Goal: Book appointment/travel/reservation

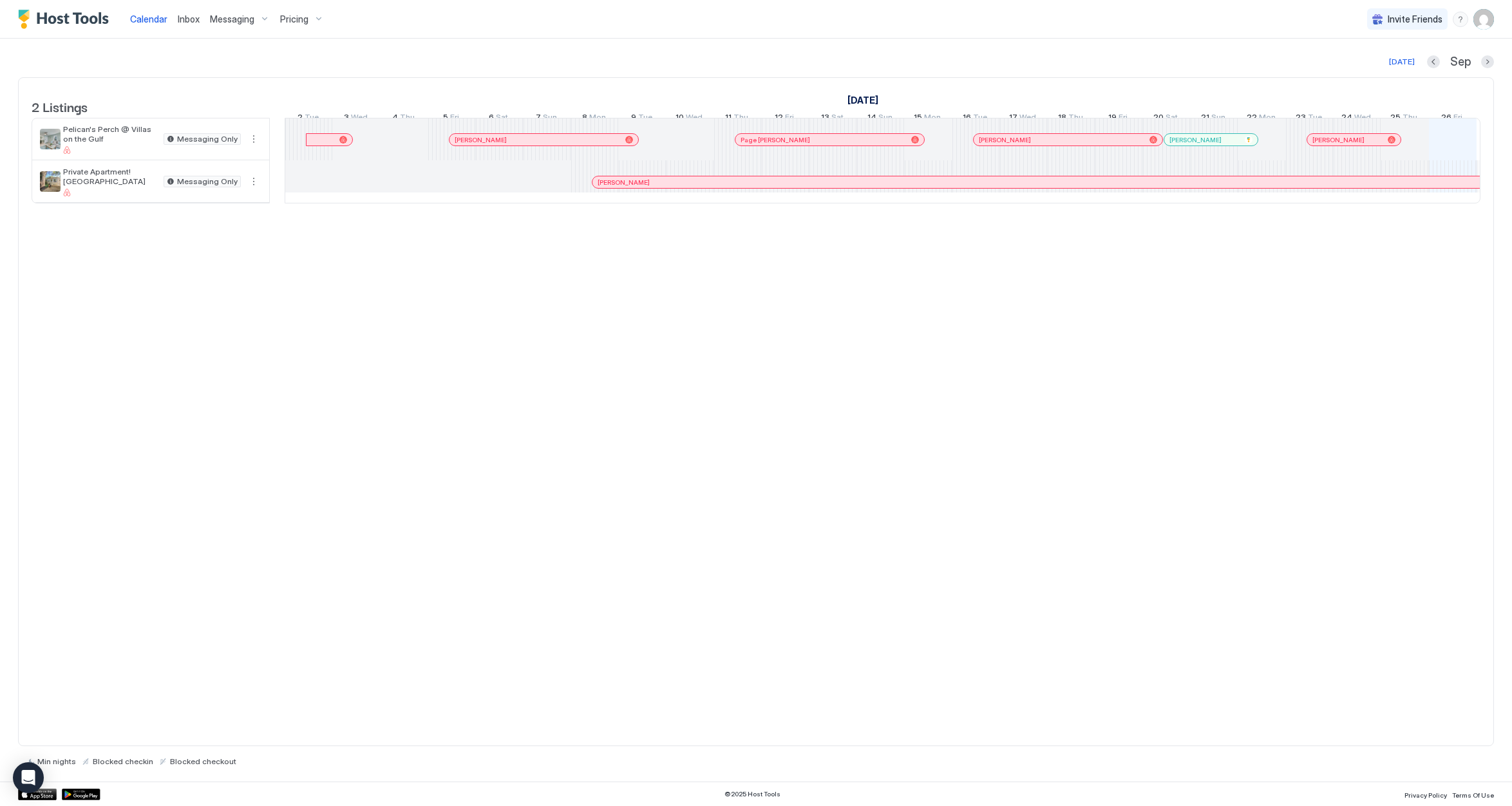
scroll to position [0, 716]
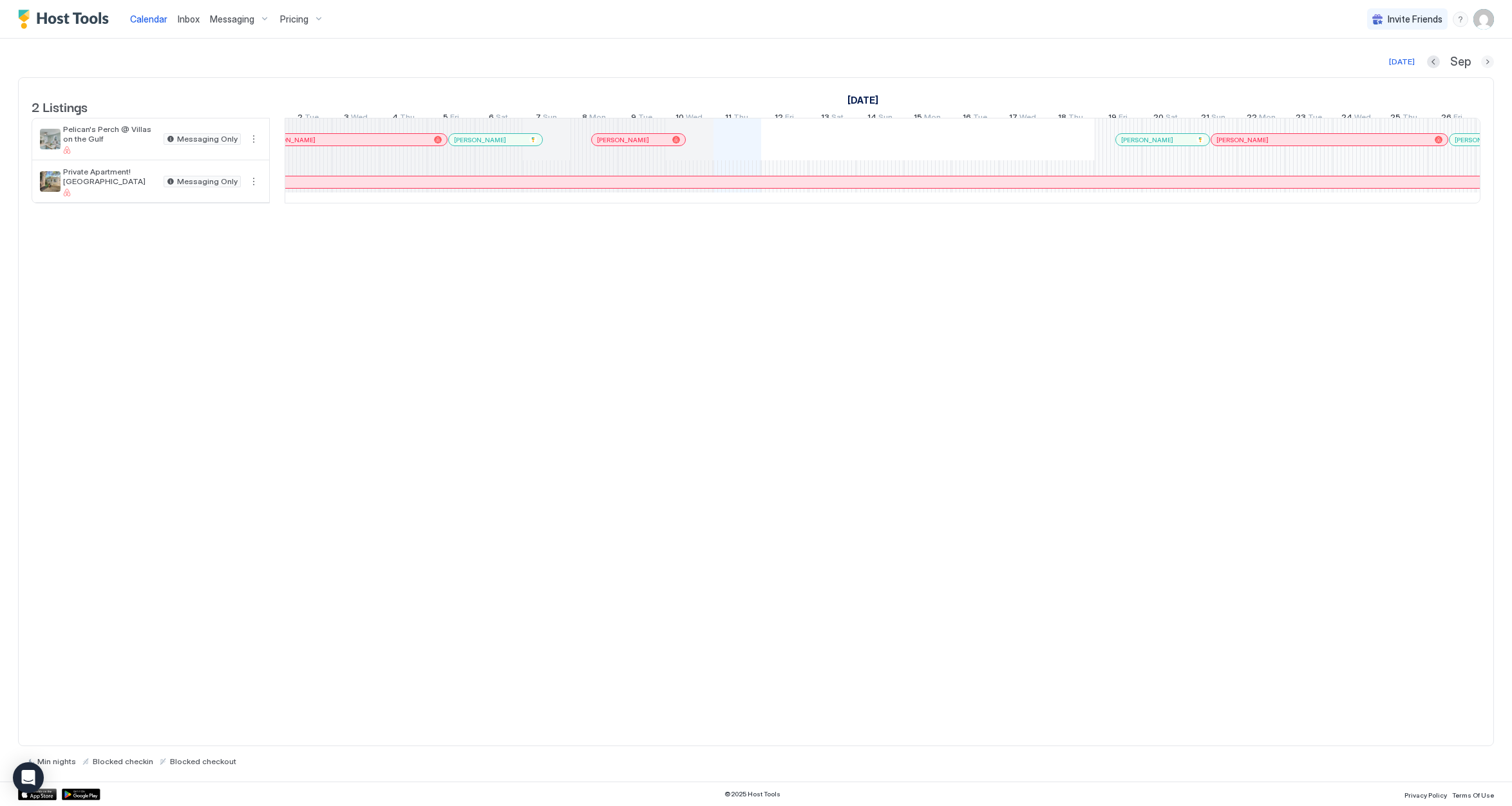
click at [1487, 61] on button "Next month" at bounding box center [1487, 61] width 13 height 13
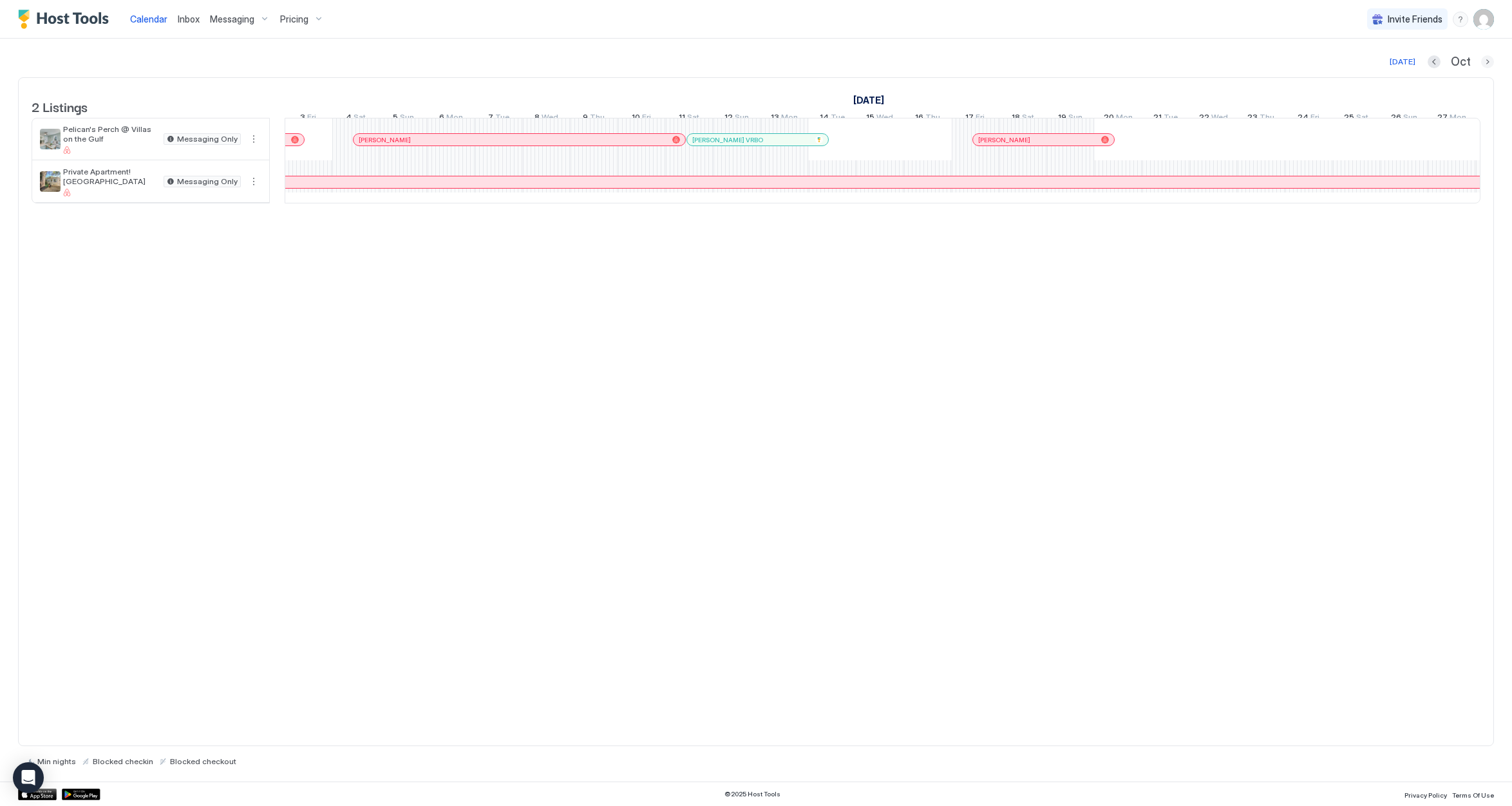
click at [1486, 61] on button "Next month" at bounding box center [1487, 61] width 13 height 13
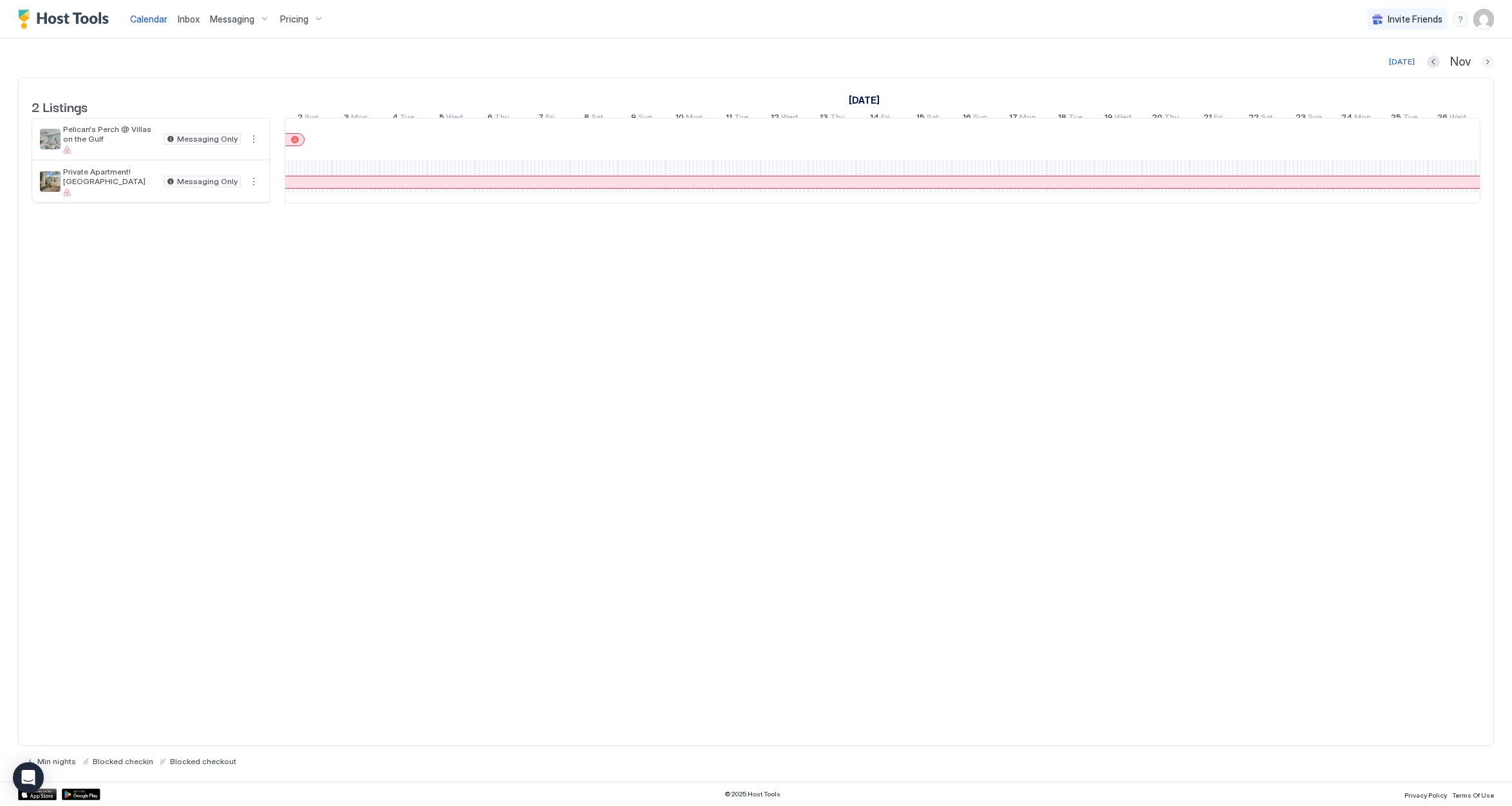
click at [1486, 61] on button "Next month" at bounding box center [1487, 61] width 13 height 13
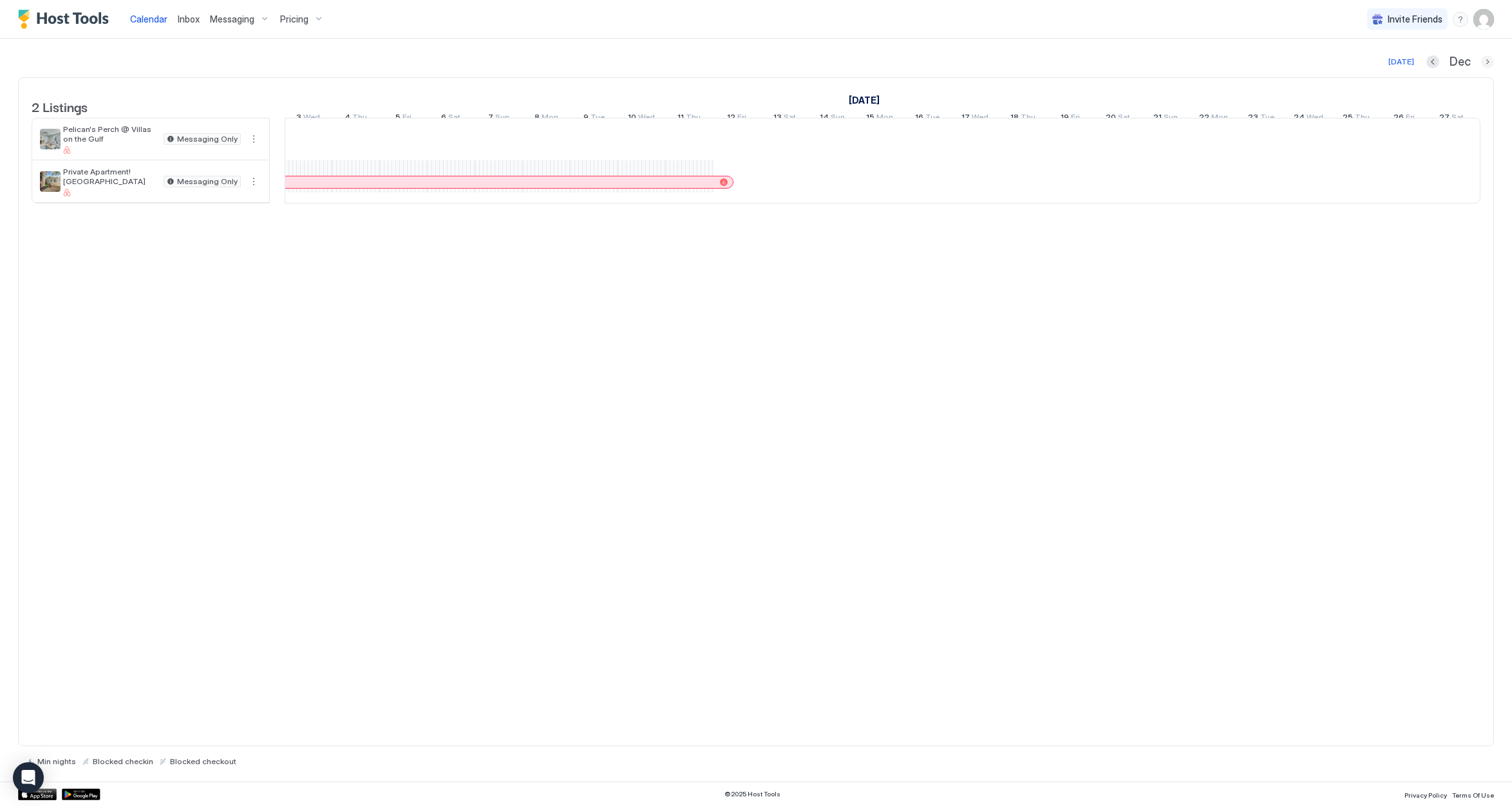
click at [1486, 61] on button "Next month" at bounding box center [1487, 61] width 13 height 13
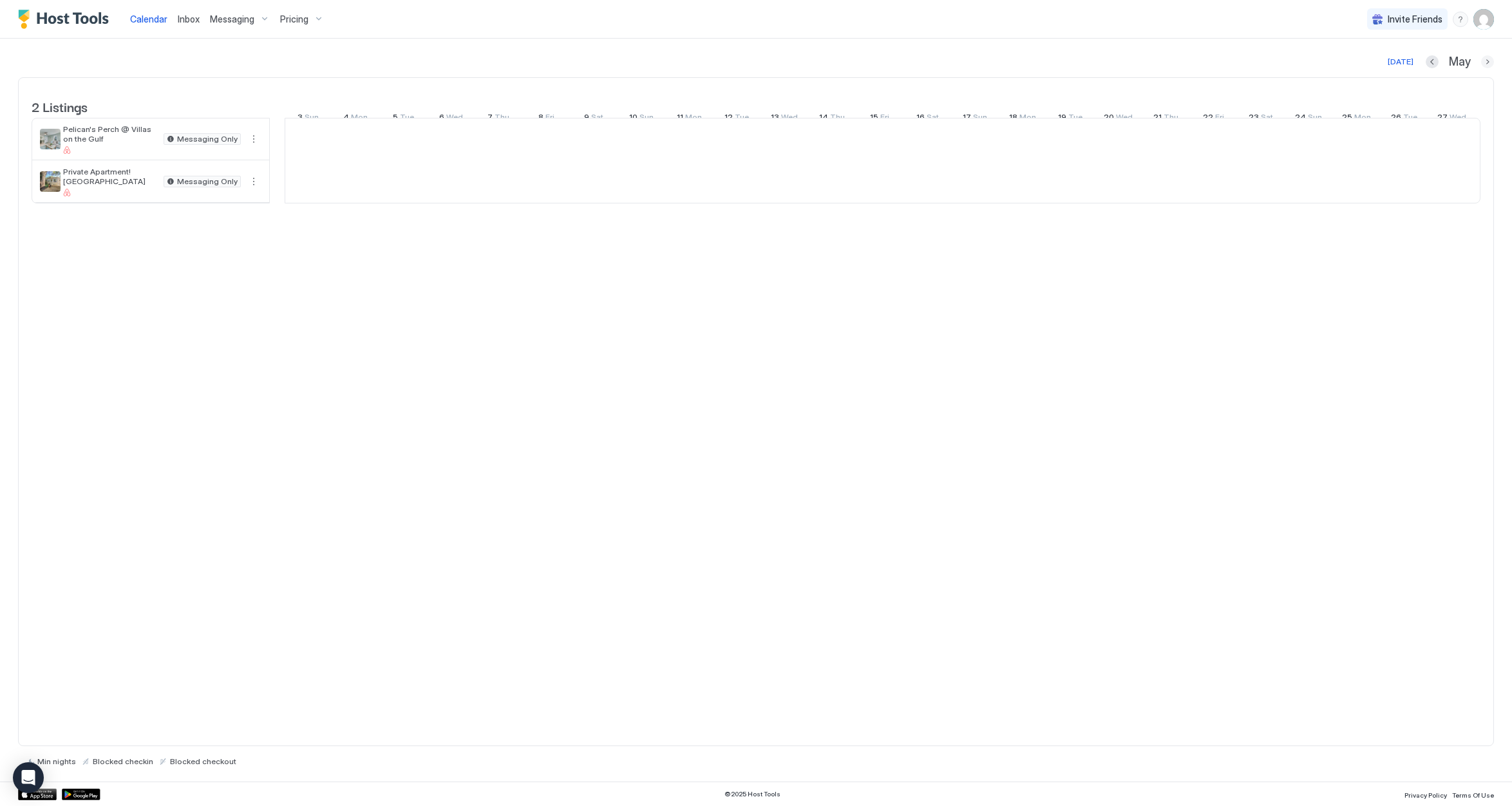
click at [1486, 61] on button "Next month" at bounding box center [1487, 61] width 13 height 13
click at [1425, 61] on button "Previous month" at bounding box center [1418, 61] width 13 height 13
click at [1441, 61] on button "Previous month" at bounding box center [1434, 61] width 13 height 13
click at [1441, 61] on div "Jun" at bounding box center [1461, 62] width 66 height 15
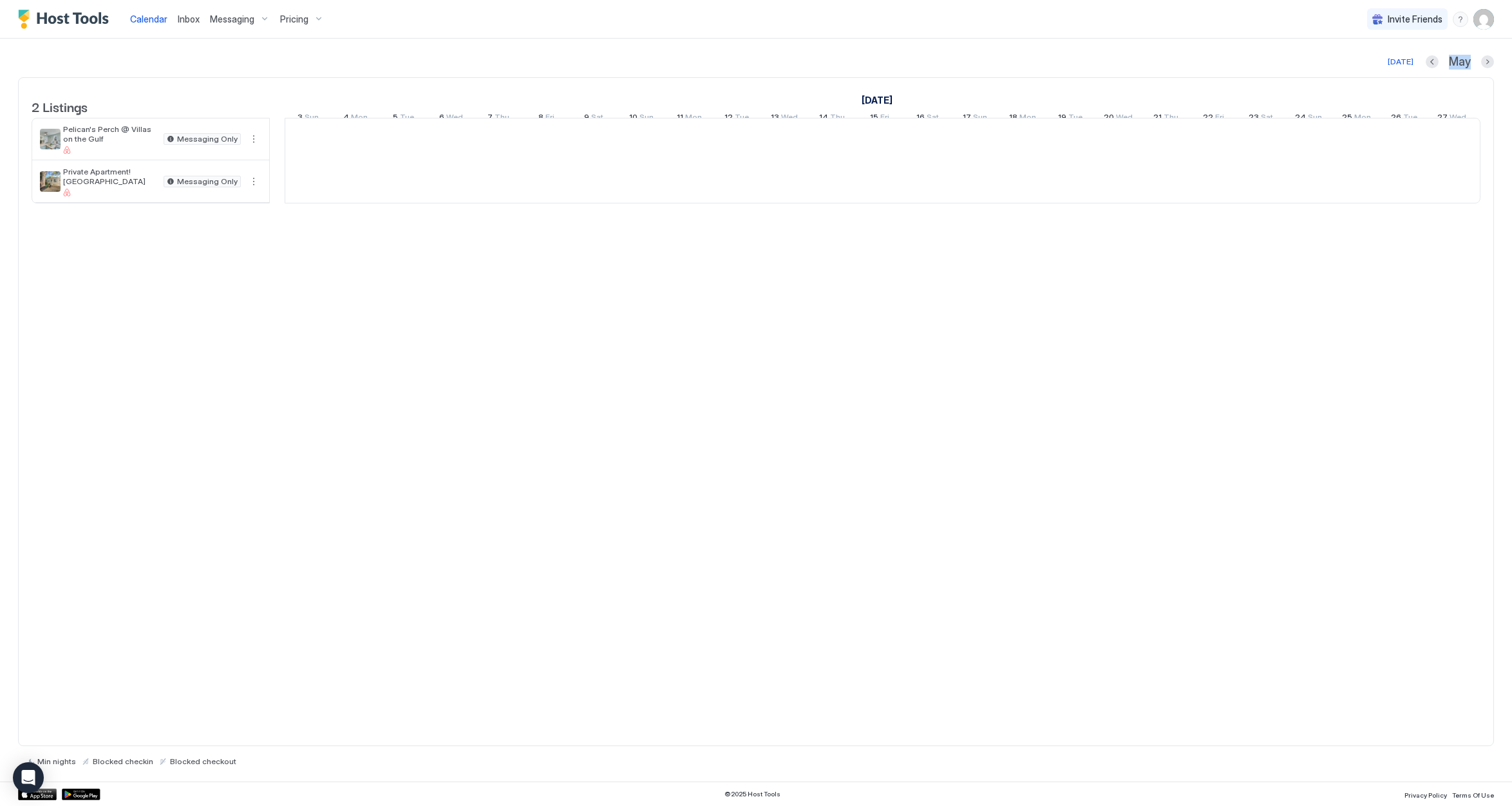
click at [1441, 61] on div "May" at bounding box center [1459, 62] width 68 height 15
click at [1430, 61] on button "Previous month" at bounding box center [1431, 61] width 13 height 13
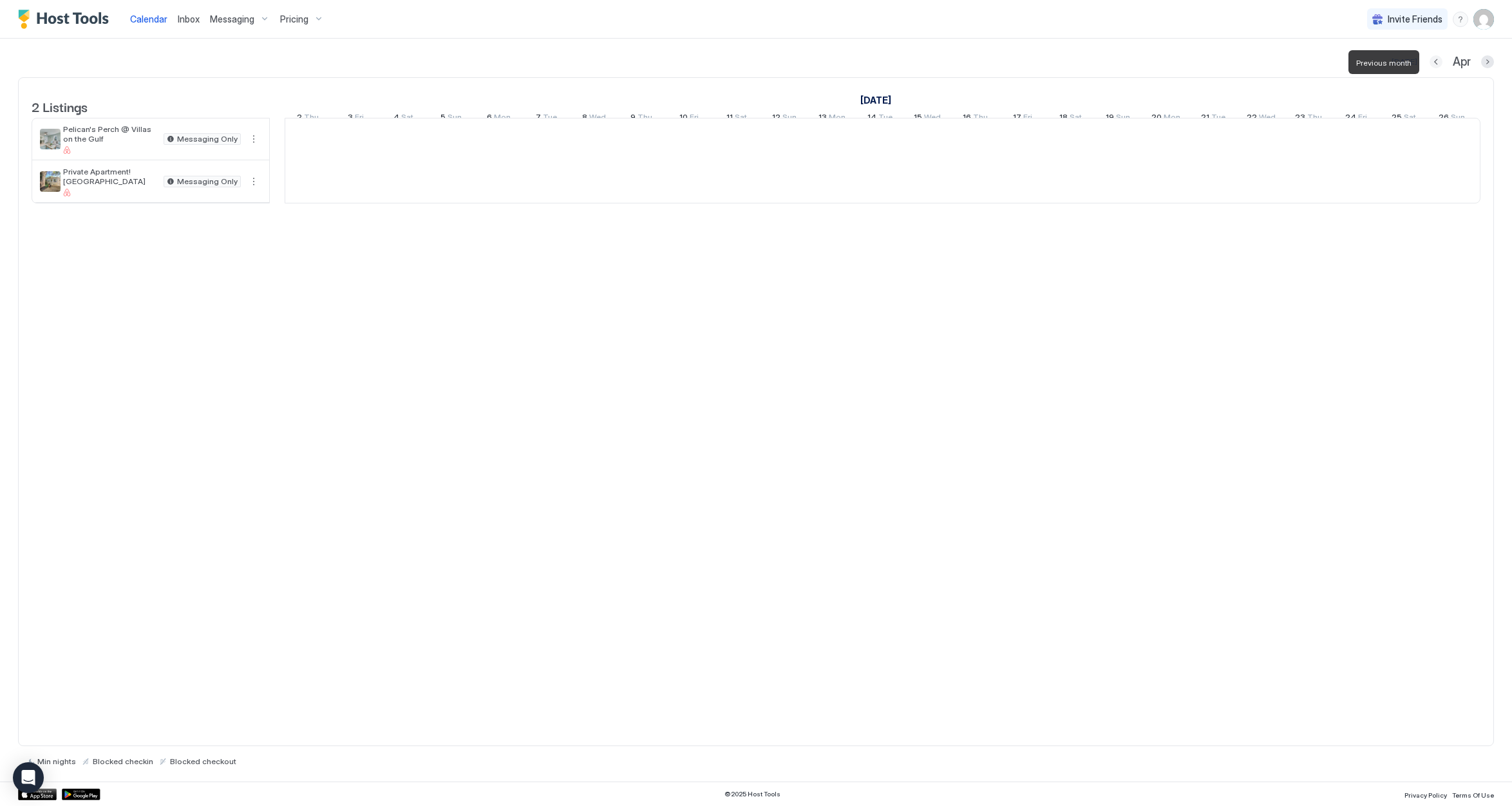
click at [1430, 61] on button "Previous month" at bounding box center [1435, 61] width 13 height 13
click at [1430, 61] on button "Previous month" at bounding box center [1433, 61] width 13 height 13
click at [1430, 61] on button "Previous month" at bounding box center [1434, 61] width 13 height 13
click at [1430, 61] on button "Previous month" at bounding box center [1432, 61] width 13 height 13
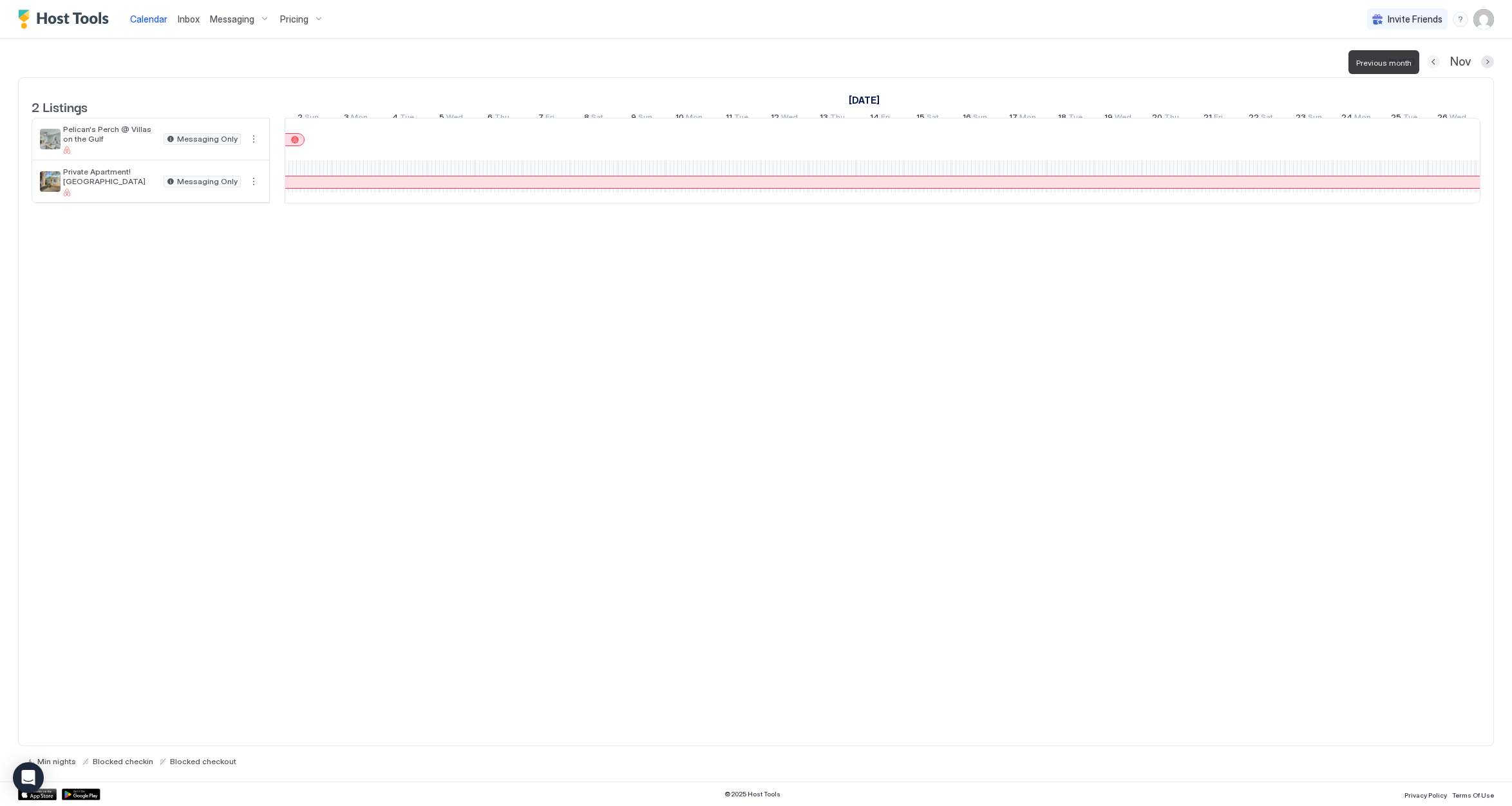
click at [1430, 61] on button "Previous month" at bounding box center [1433, 61] width 13 height 13
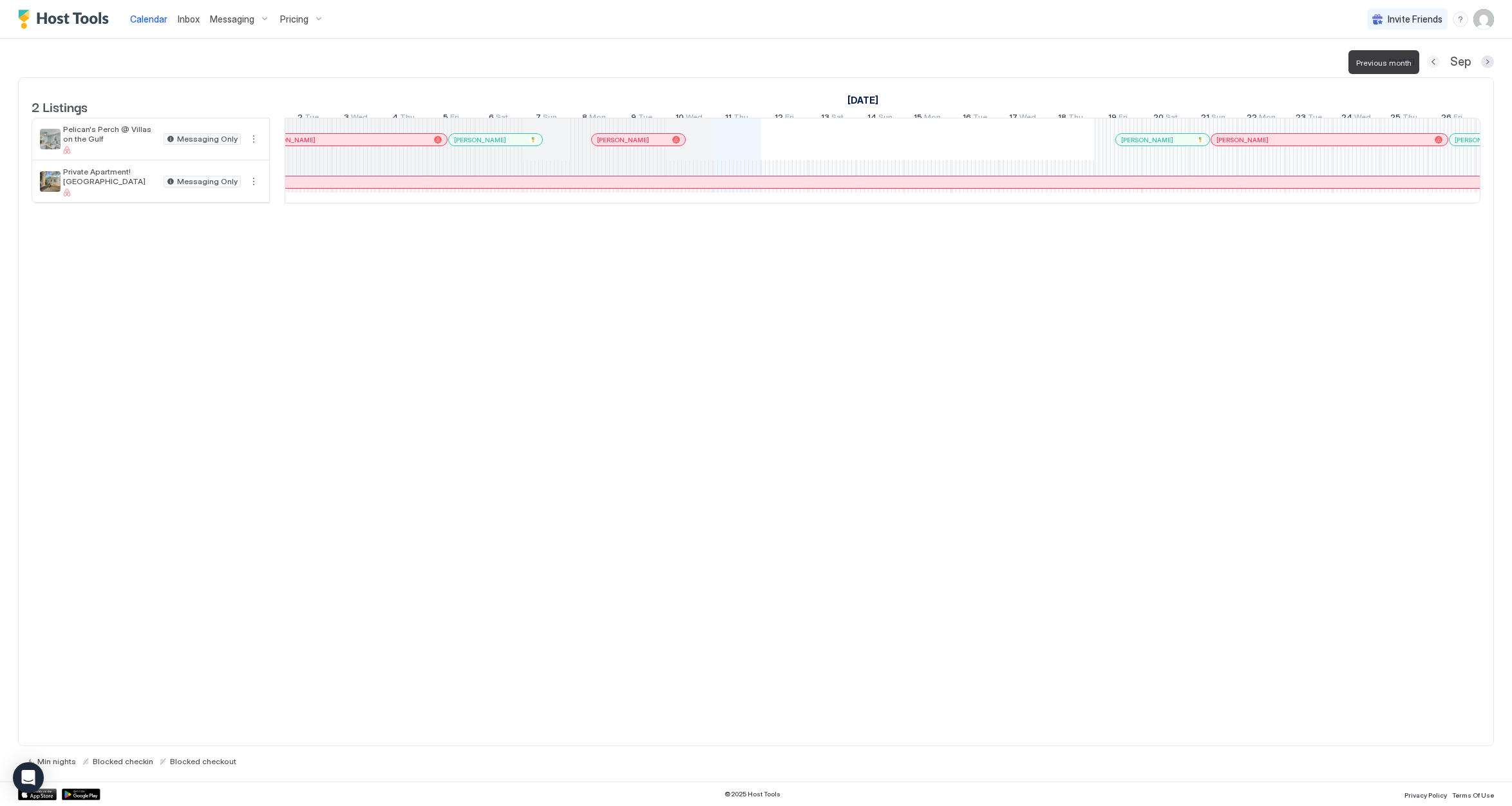
click at [1430, 61] on button "Previous month" at bounding box center [1433, 61] width 13 height 13
